Goal: Task Accomplishment & Management: Manage account settings

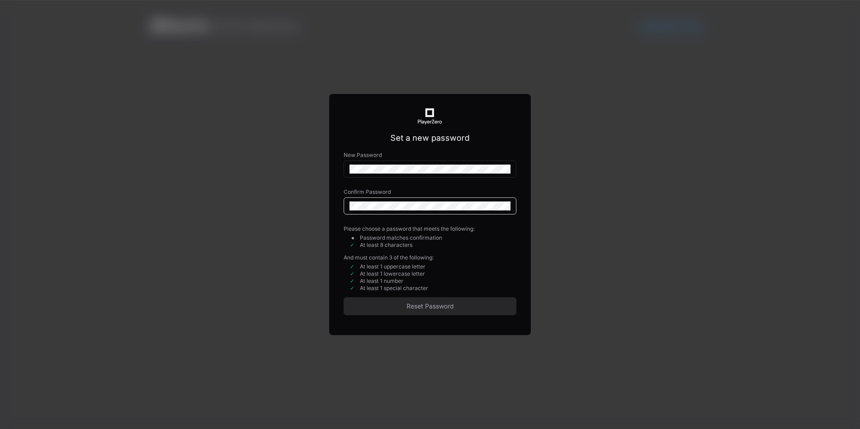
click at [420, 159] on div "New Password Confirm Password" at bounding box center [430, 189] width 173 height 74
click at [464, 308] on span "Reset Password" at bounding box center [430, 306] width 173 height 9
